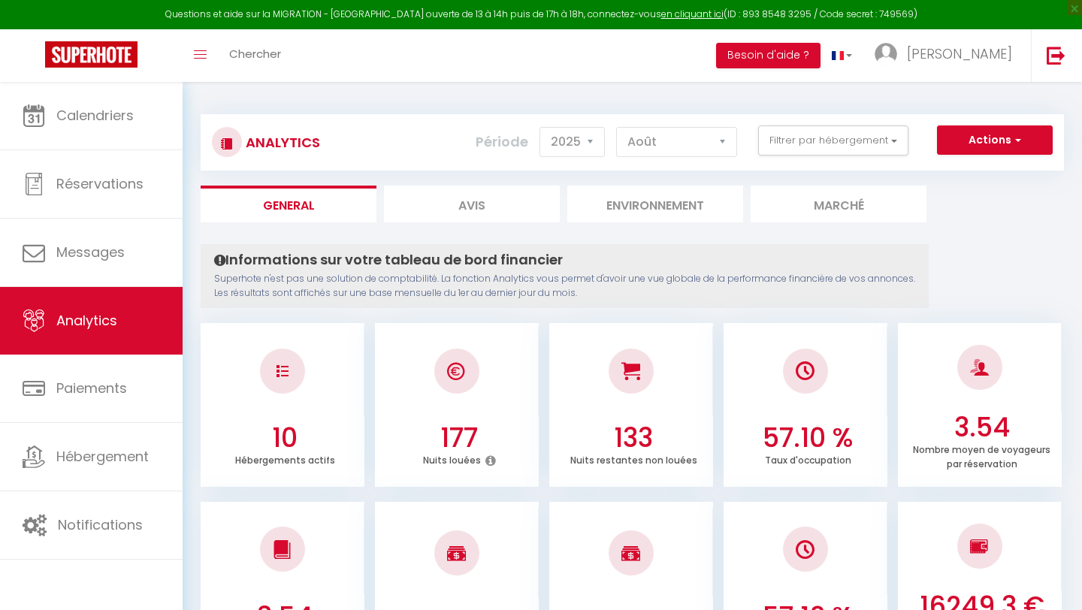
select select "2025"
select select "8"
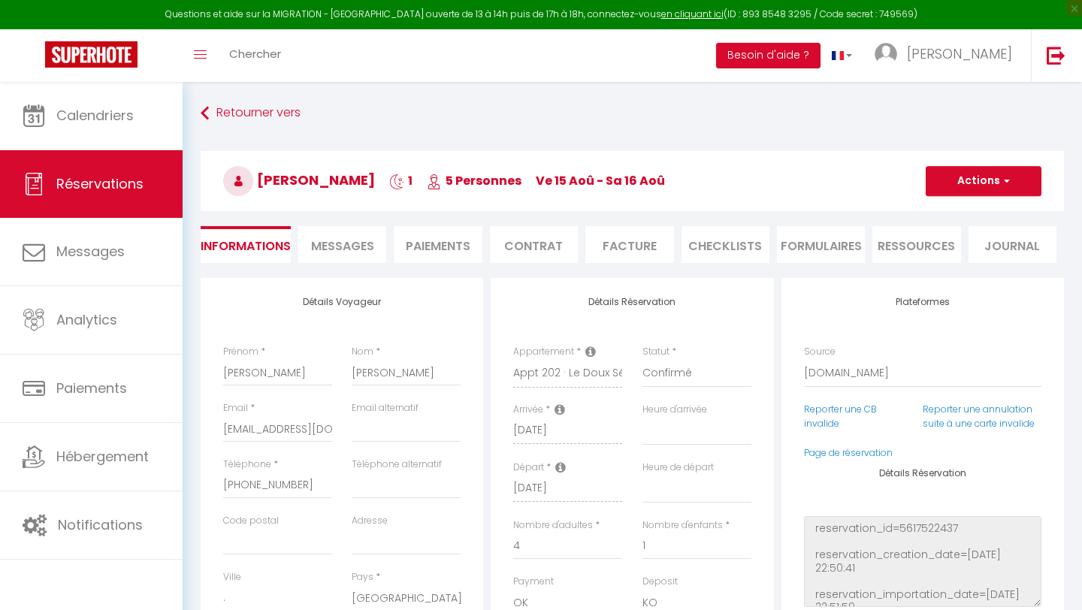
select select "ES"
select select
select select "14"
select select "2"
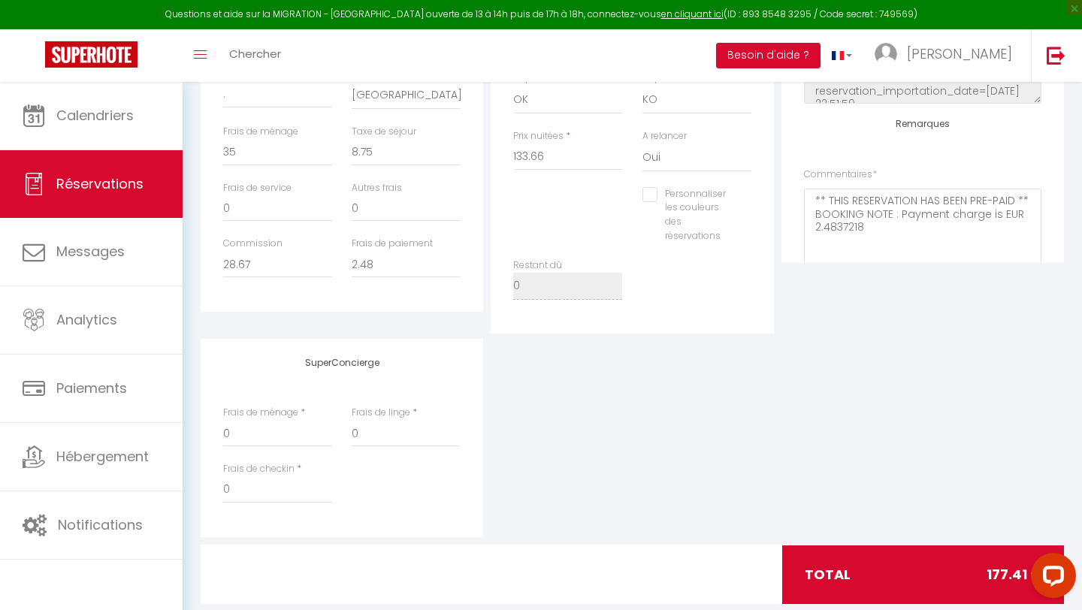
scroll to position [353, 0]
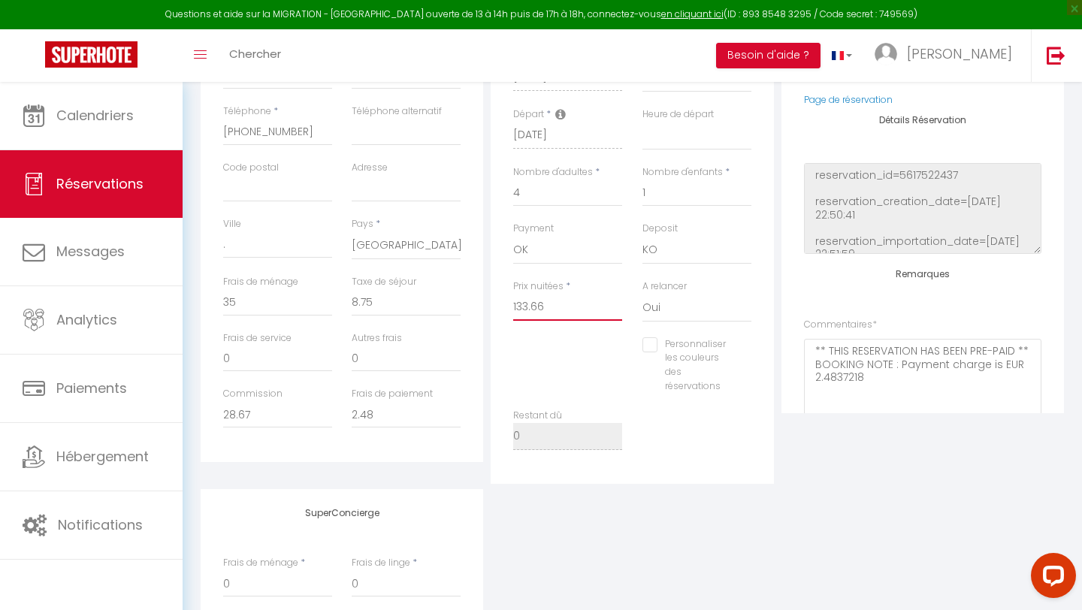
click at [559, 313] on input "133.66" at bounding box center [567, 307] width 109 height 27
click at [622, 495] on div "SuperConcierge Frais de ménage * 0 Frais de linge * 0 Frais de checkin * 0" at bounding box center [632, 588] width 871 height 198
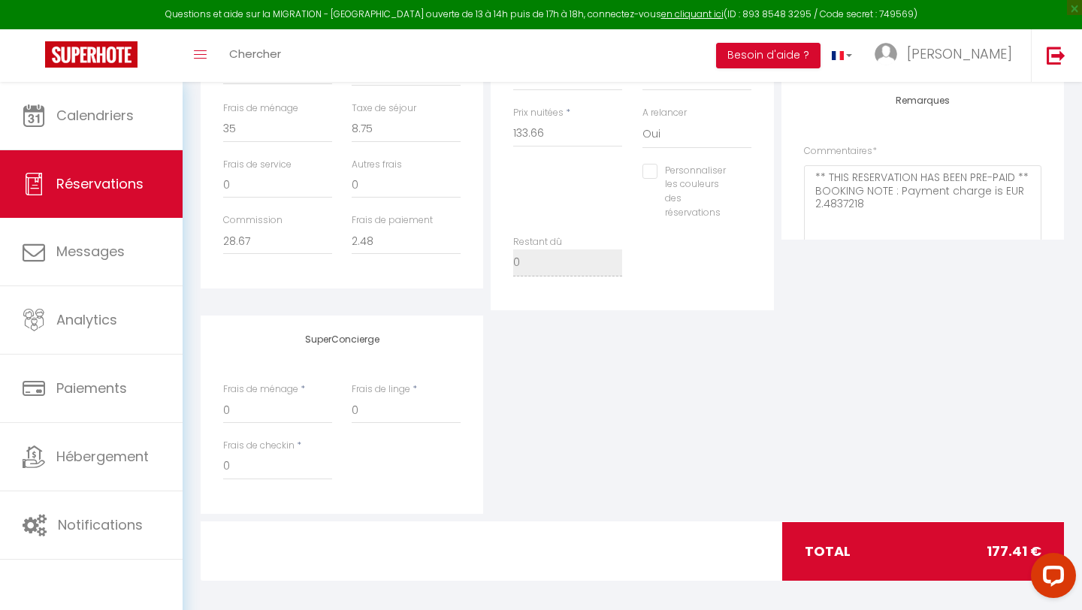
scroll to position [536, 0]
